Goal: Transaction & Acquisition: Purchase product/service

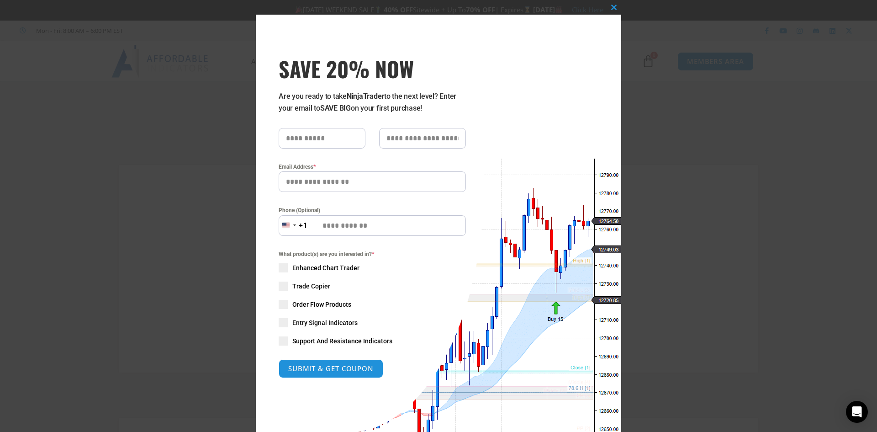
type input "**********"
click at [689, 271] on div "Close this module SAVE 20% NOW Are you ready to take NinjaTrader to the next le…" at bounding box center [438, 216] width 877 height 432
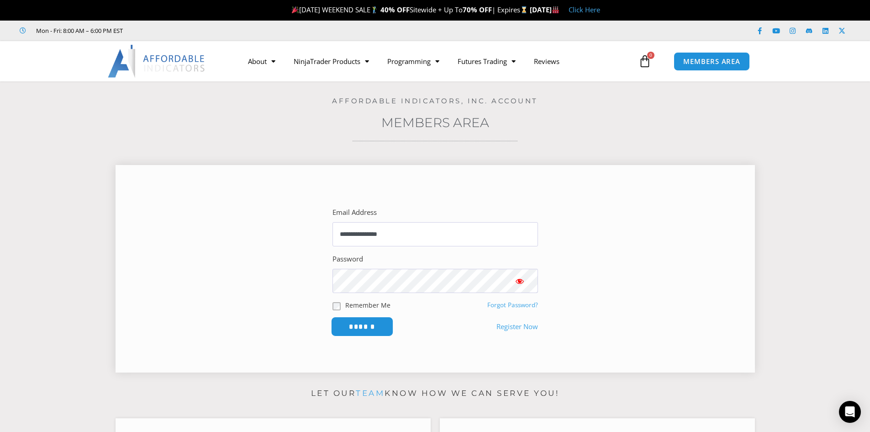
click at [363, 329] on input "******" at bounding box center [362, 326] width 63 height 20
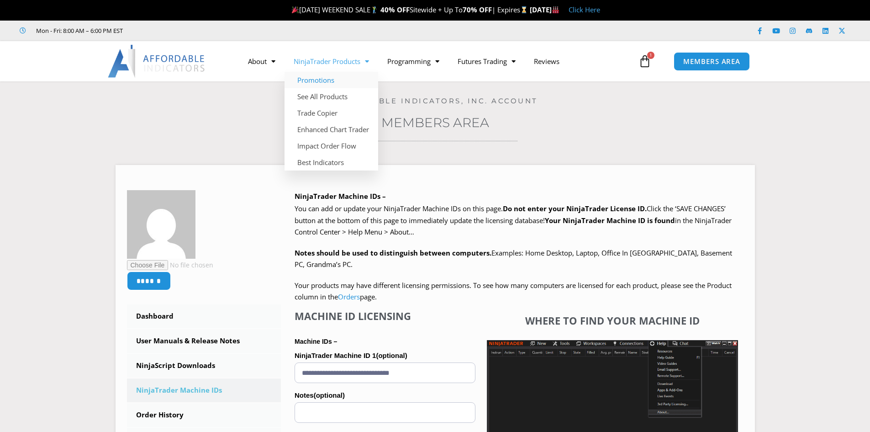
click at [314, 80] on link "Promotions" at bounding box center [331, 80] width 94 height 16
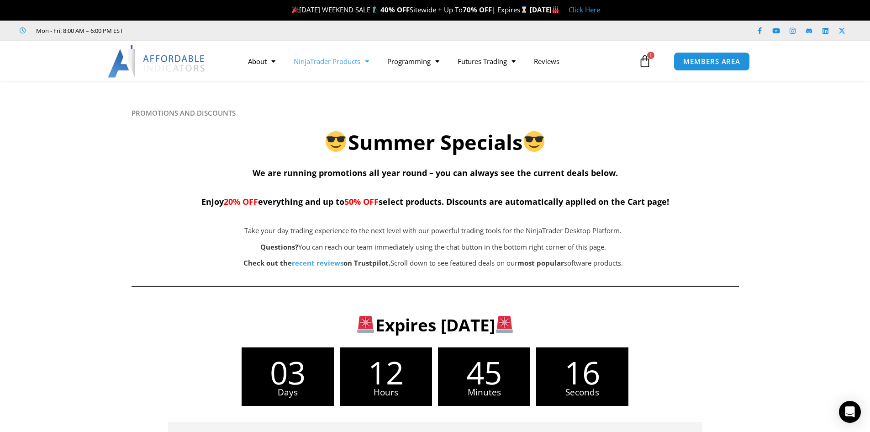
click at [342, 58] on link "NinjaTrader Products" at bounding box center [331, 61] width 94 height 21
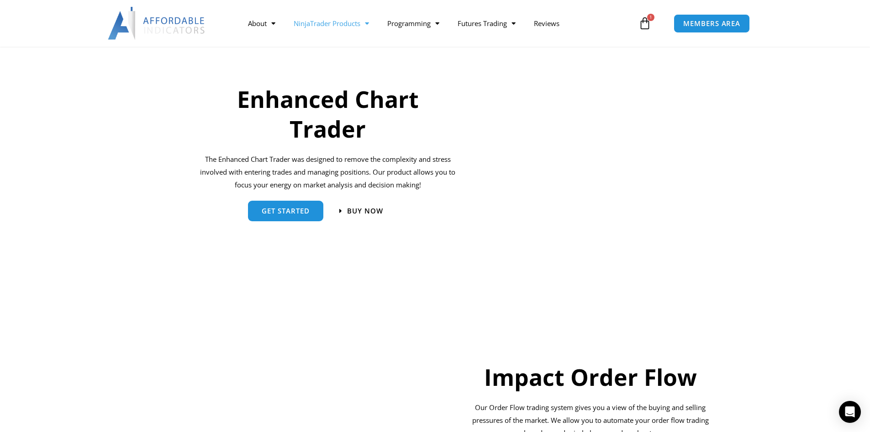
scroll to position [406, 0]
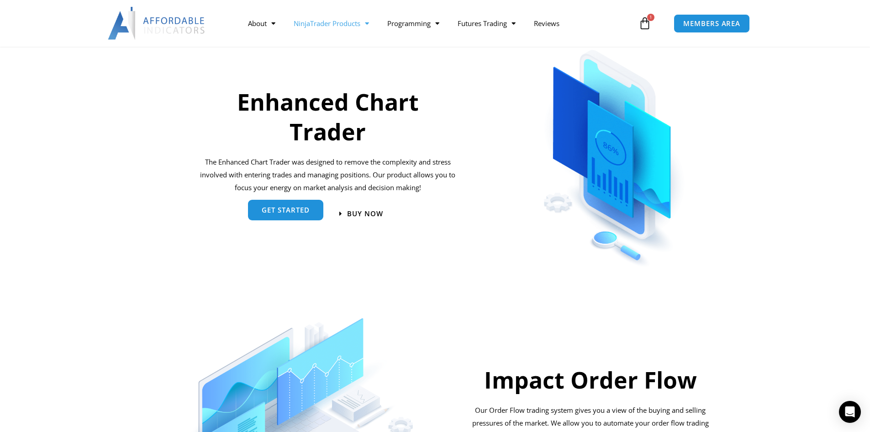
click at [297, 213] on span "get started" at bounding box center [286, 209] width 48 height 7
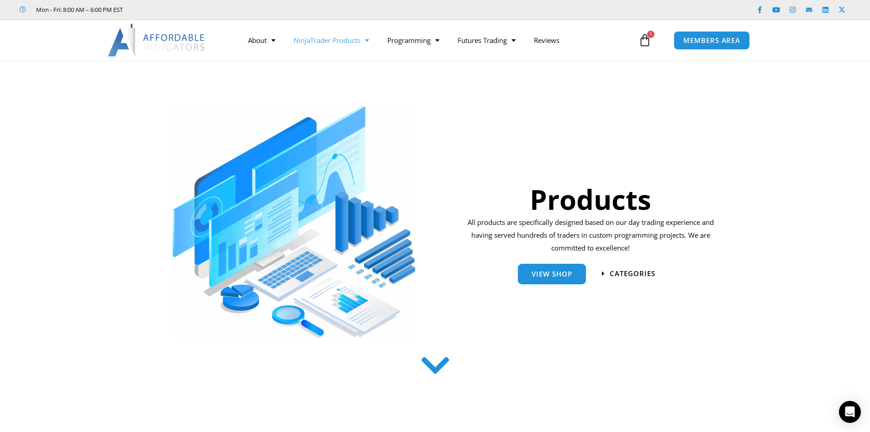
scroll to position [0, 0]
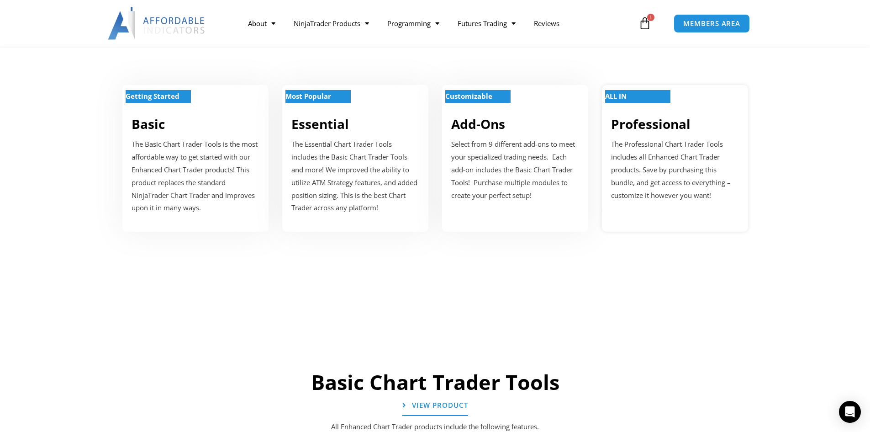
scroll to position [365, 0]
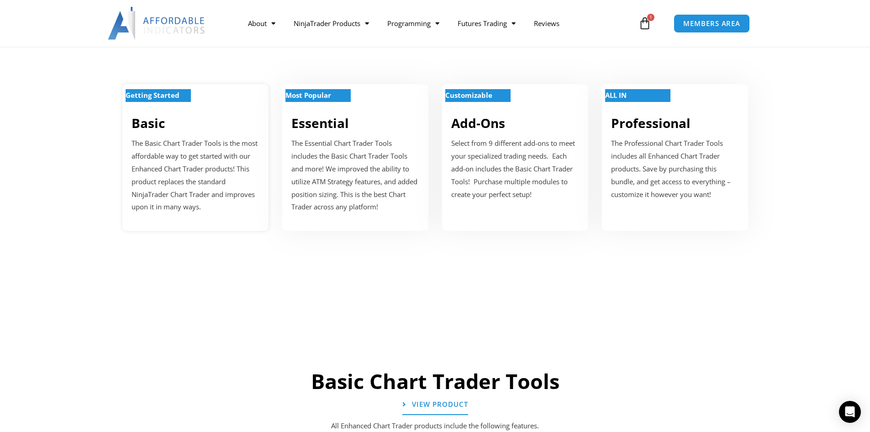
click at [177, 120] on h2 "Basic" at bounding box center [196, 123] width 128 height 16
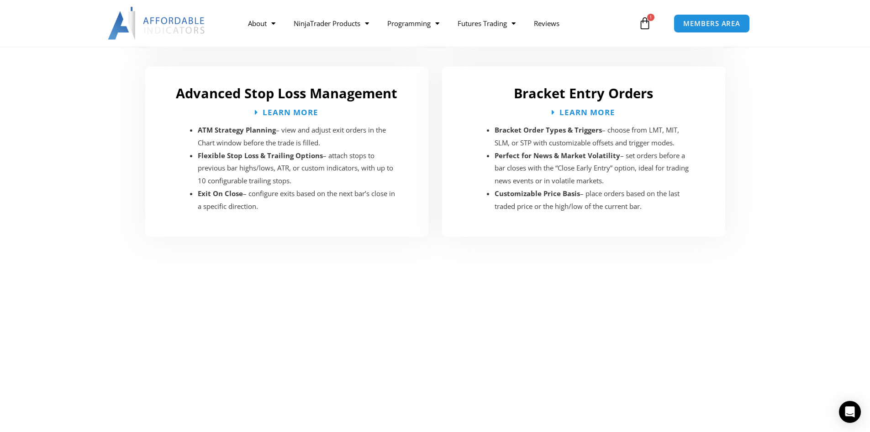
scroll to position [1553, 0]
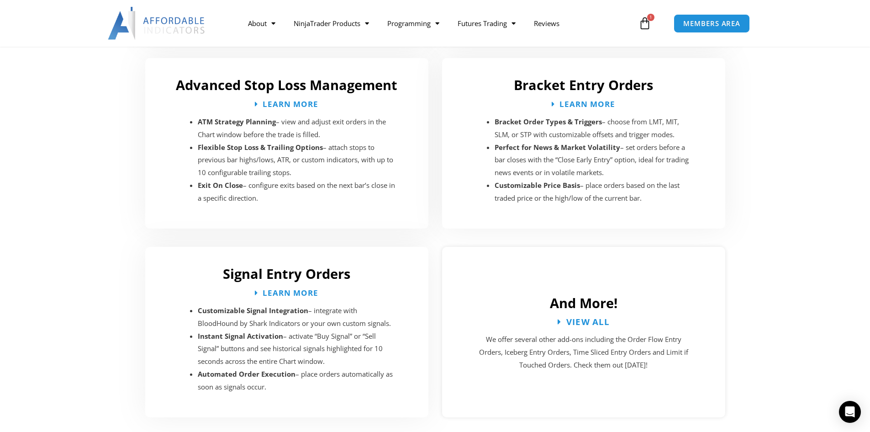
click at [590, 317] on span "View All" at bounding box center [588, 321] width 44 height 9
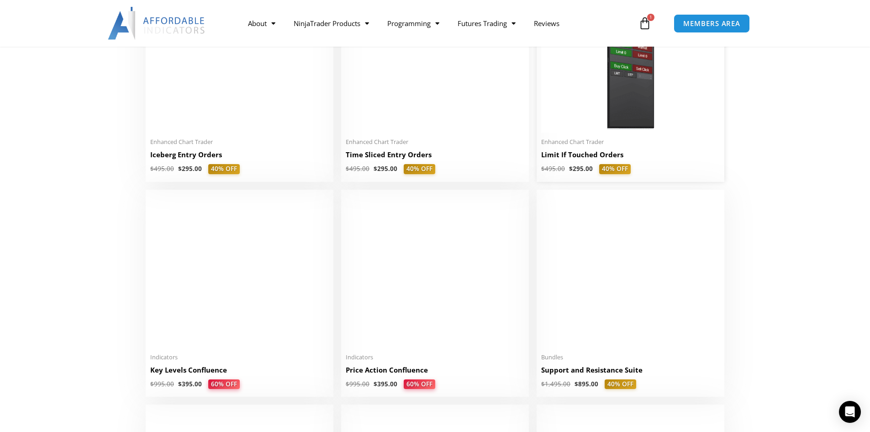
scroll to position [1142, 0]
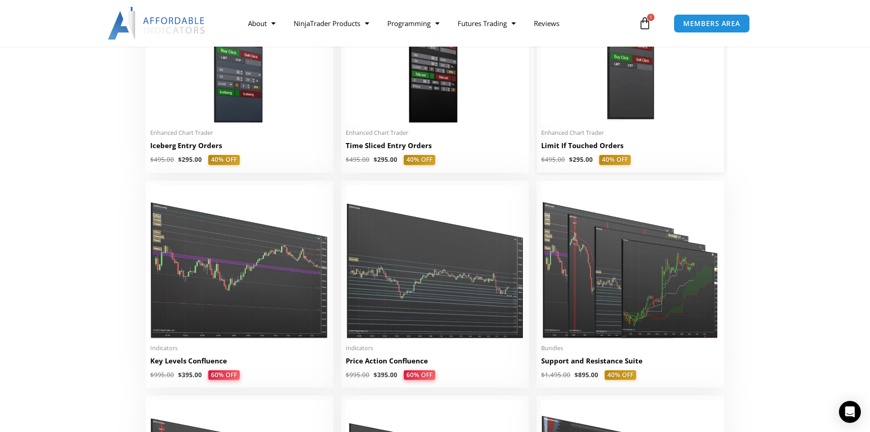
click at [596, 137] on span "Enhanced Chart Trader" at bounding box center [630, 133] width 179 height 8
click at [587, 147] on h2 "Limit If Touched Orders" at bounding box center [630, 146] width 179 height 10
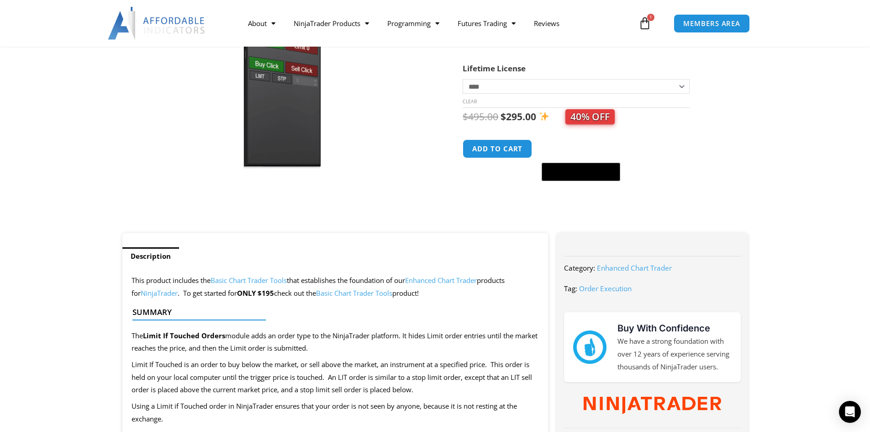
click at [723, 166] on div "Limit If Touched Orders quantity Add to cart @import url(//[DOMAIN_NAME][URL]) …" at bounding box center [596, 160] width 267 height 42
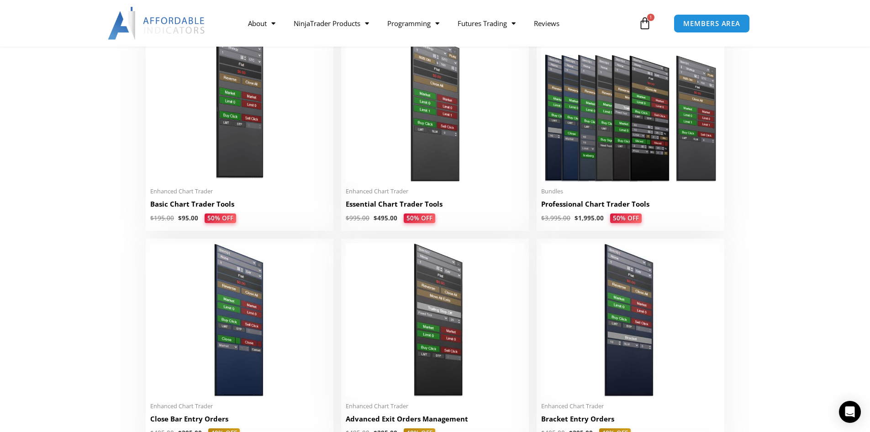
scroll to position [457, 0]
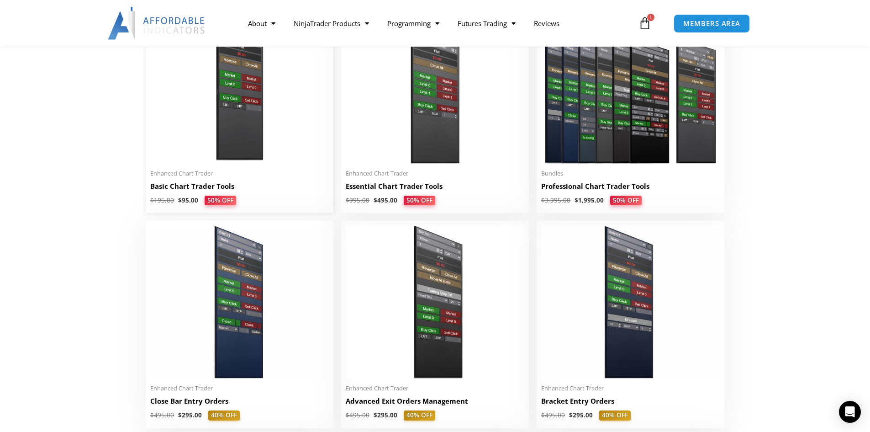
click at [206, 187] on h2 "Basic Chart Trader Tools" at bounding box center [239, 186] width 179 height 10
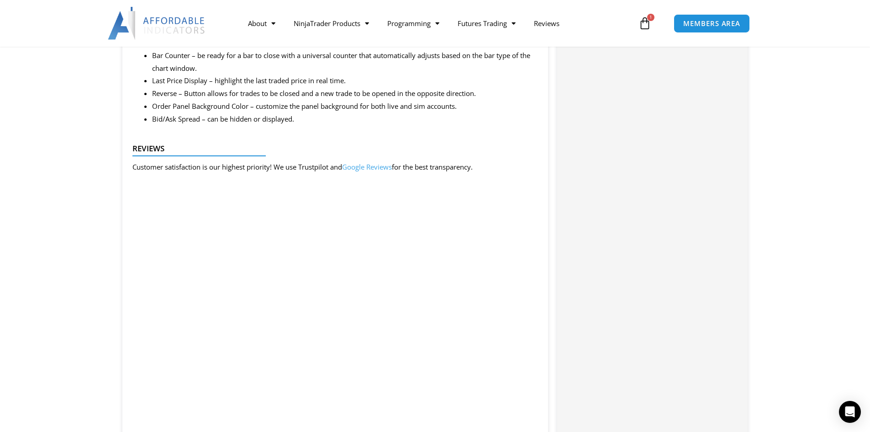
scroll to position [1416, 0]
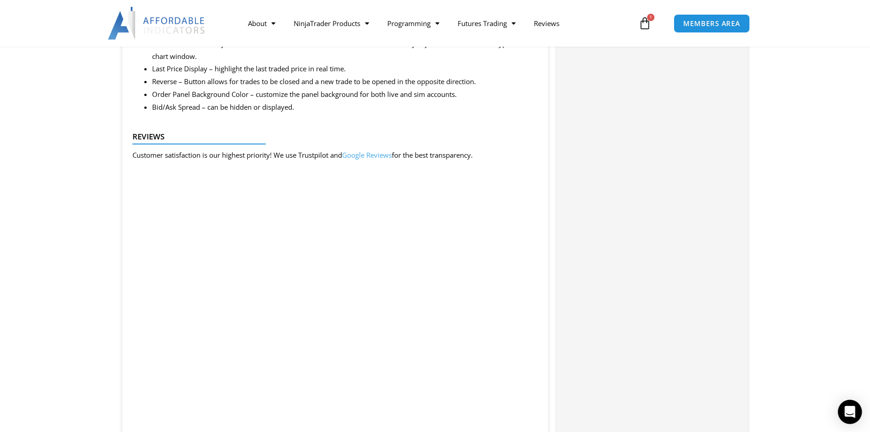
click at [850, 403] on div "Open Intercom Messenger" at bounding box center [850, 412] width 24 height 24
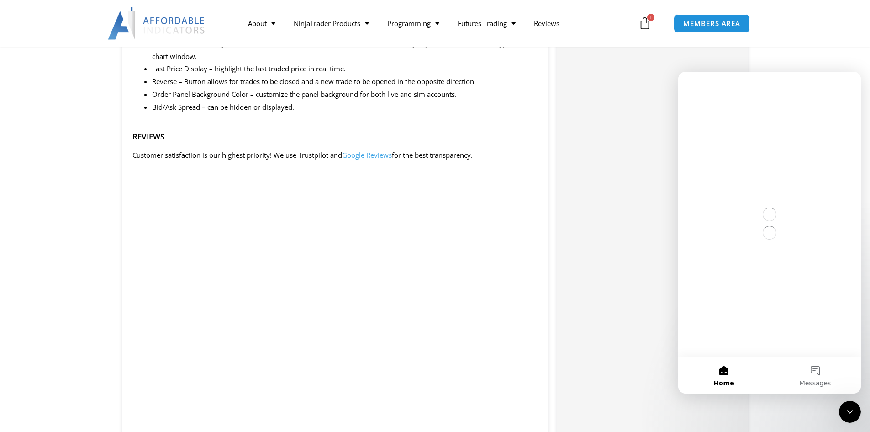
scroll to position [0, 0]
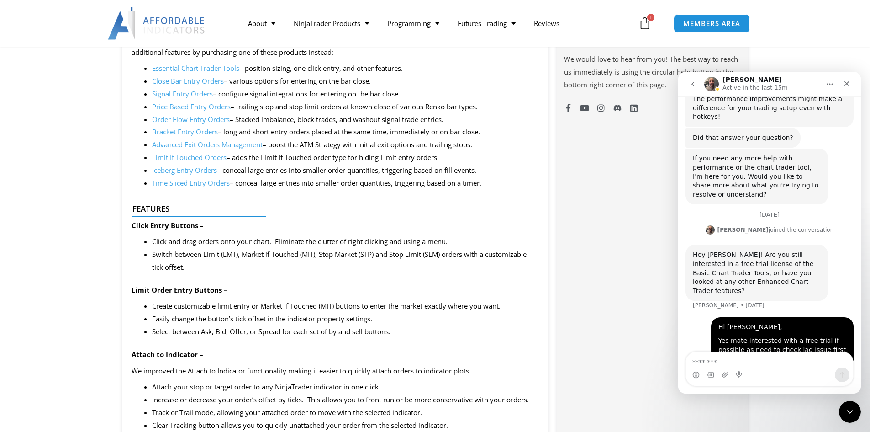
scroll to position [731, 0]
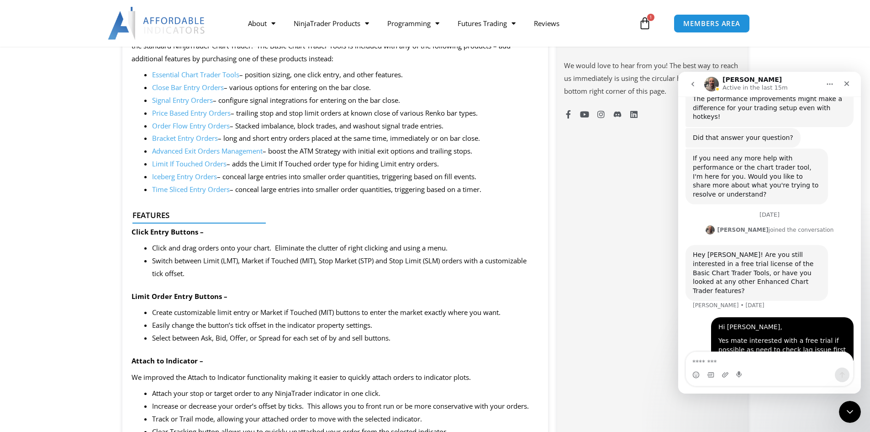
click at [433, 229] on div at bounding box center [331, 226] width 399 height 12
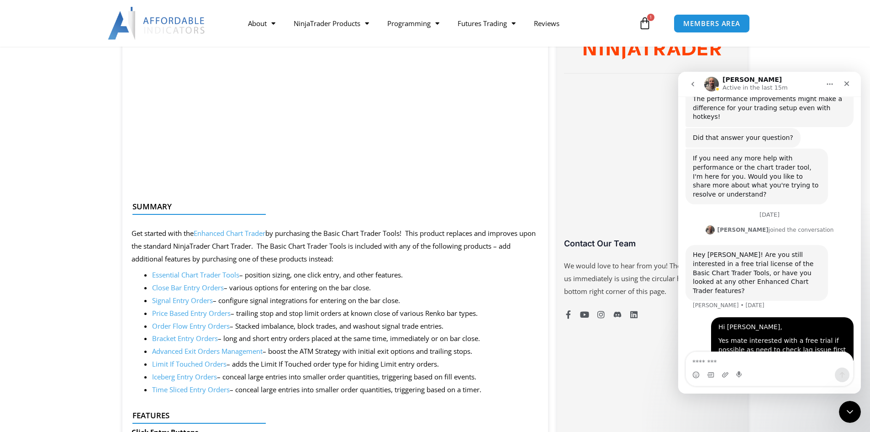
scroll to position [457, 0]
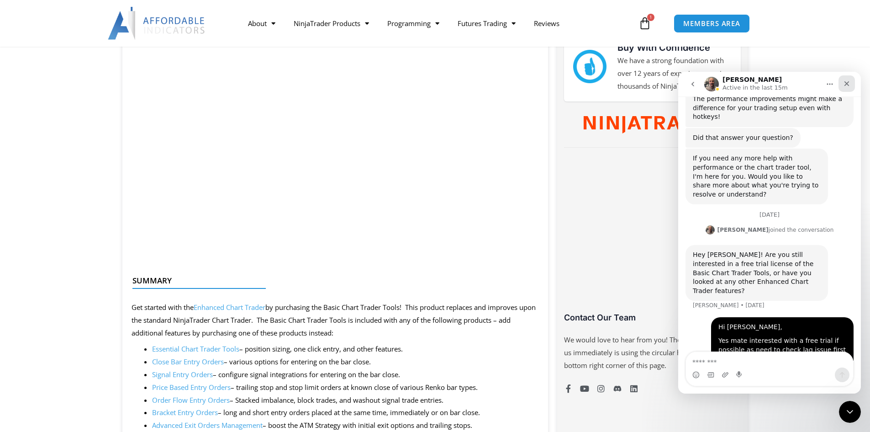
click at [848, 81] on icon "Close" at bounding box center [846, 83] width 7 height 7
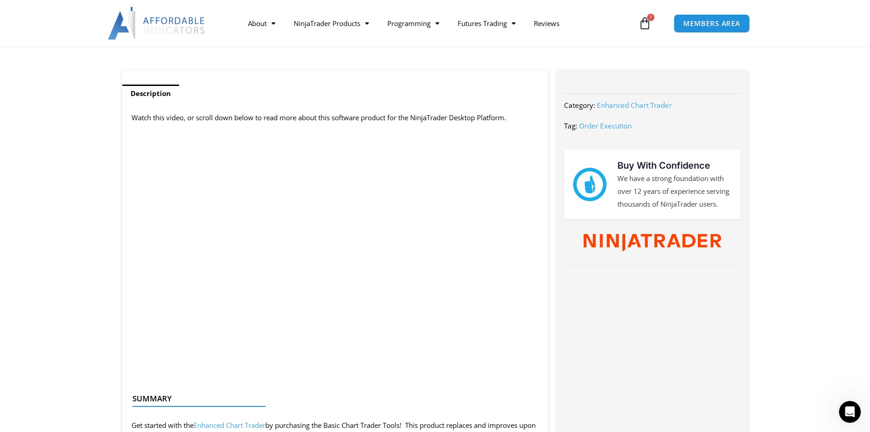
scroll to position [365, 0]
